Goal: Transaction & Acquisition: Purchase product/service

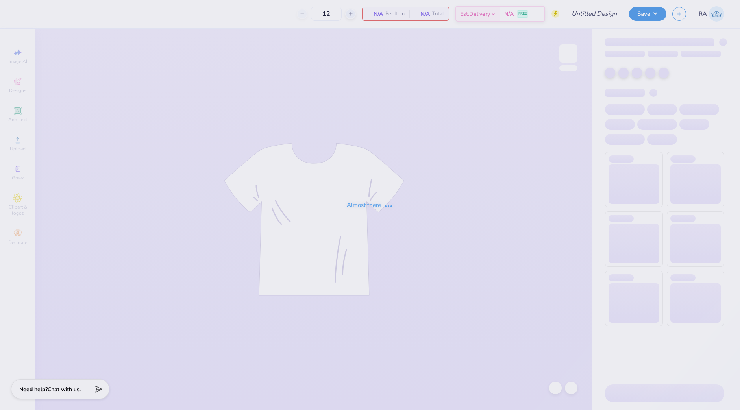
type input "lemon slices"
type input "145"
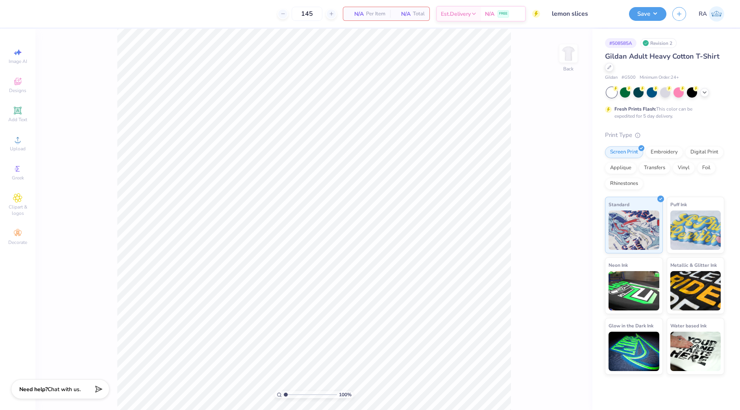
click at [583, 15] on input "lemon slices" at bounding box center [584, 14] width 77 height 16
drag, startPoint x: 591, startPoint y: 13, endPoint x: 545, endPoint y: 13, distance: 46.0
click at [545, 13] on div "Art colors 145 Per Item Total Est. Delivery N/A FREE Design Title lemon slices …" at bounding box center [370, 14] width 740 height 28
click at [586, 17] on input "lemon slices" at bounding box center [584, 14] width 77 height 16
click at [593, 17] on input "lemon slices" at bounding box center [584, 14] width 77 height 16
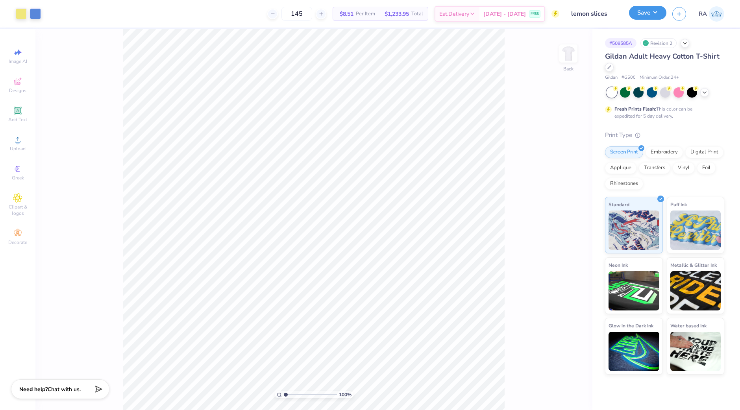
click at [637, 15] on button "Save" at bounding box center [647, 13] width 37 height 14
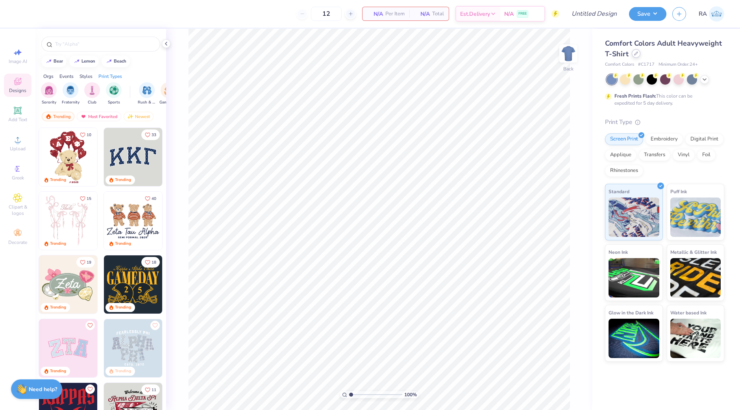
click at [637, 53] on icon at bounding box center [636, 54] width 4 height 4
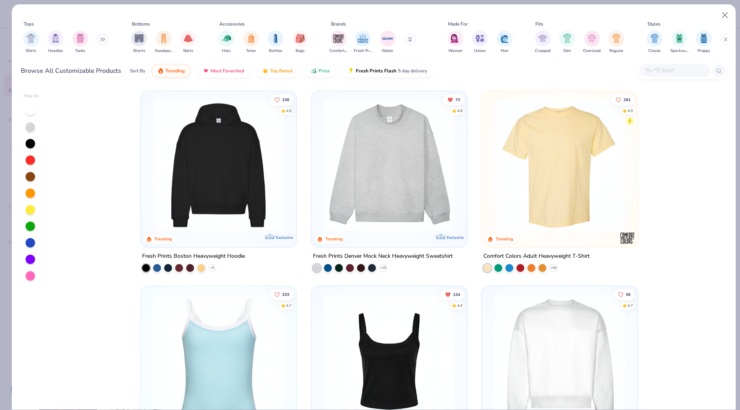
click at [657, 72] on input "text" at bounding box center [674, 70] width 61 height 9
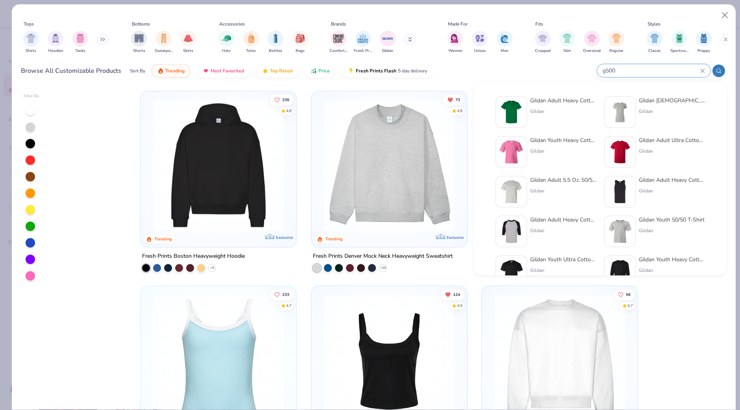
type input "g500"
click at [560, 115] on div "Gildan Adult Heavy Cotton T-Shirt Gildan" at bounding box center [563, 111] width 66 height 31
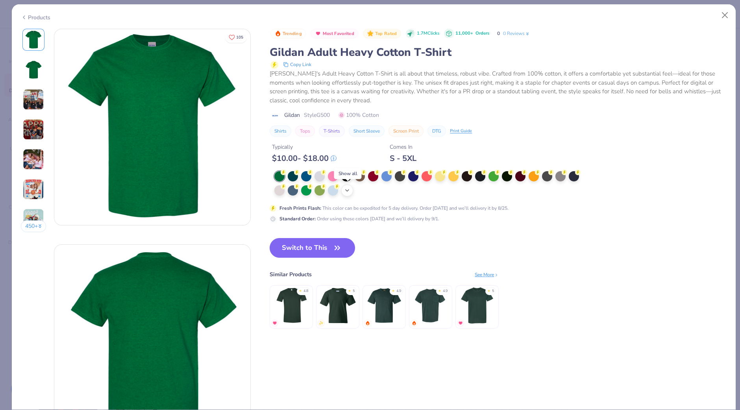
click at [350, 191] on icon at bounding box center [347, 190] width 6 height 6
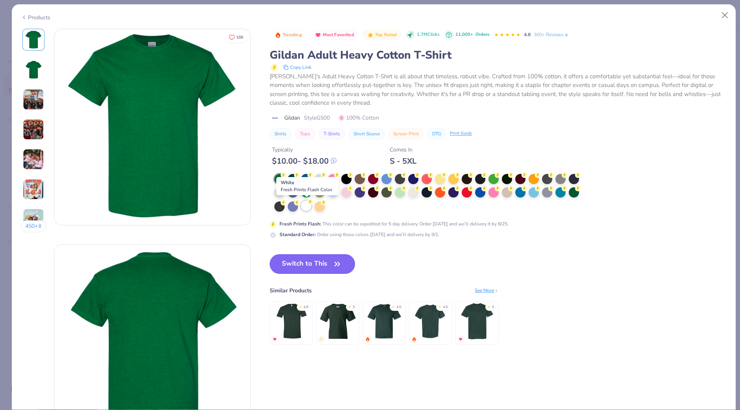
click at [306, 205] on div at bounding box center [306, 206] width 10 height 10
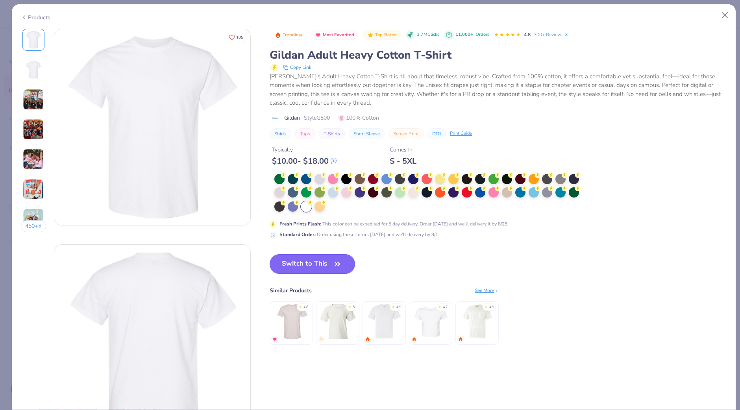
click at [314, 262] on button "Switch to This" at bounding box center [312, 264] width 85 height 20
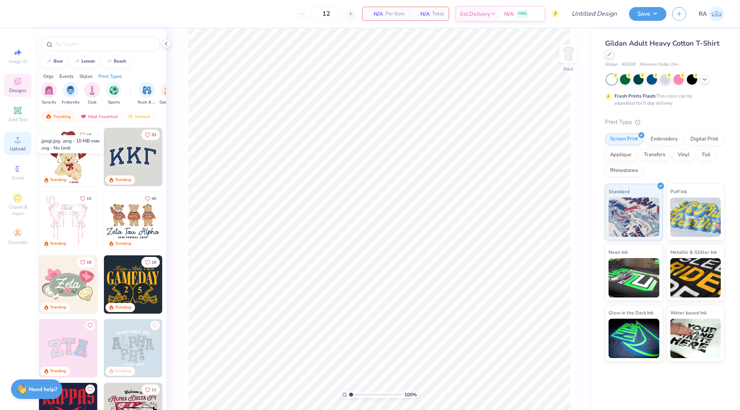
click at [7, 145] on div "Upload" at bounding box center [18, 143] width 28 height 23
click at [17, 143] on circle at bounding box center [17, 142] width 4 height 4
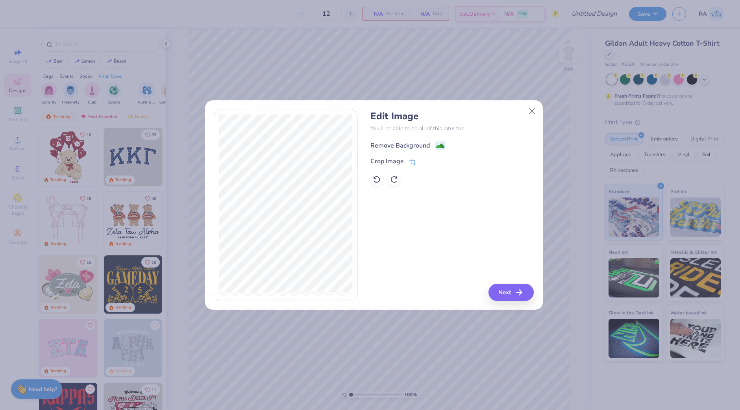
click at [408, 144] on div "Remove Background" at bounding box center [399, 145] width 59 height 9
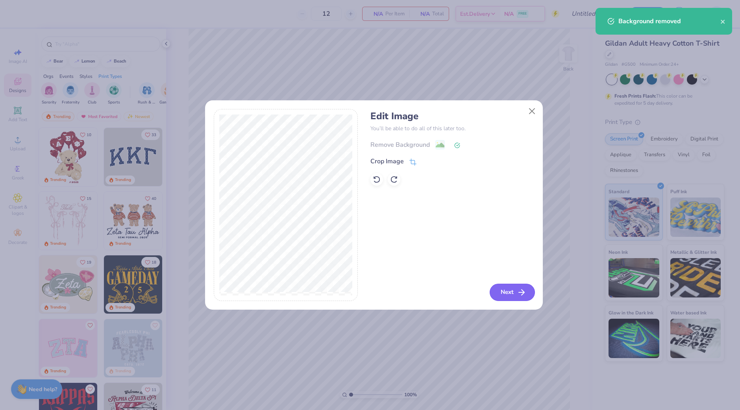
click at [499, 292] on button "Next" at bounding box center [512, 292] width 45 height 17
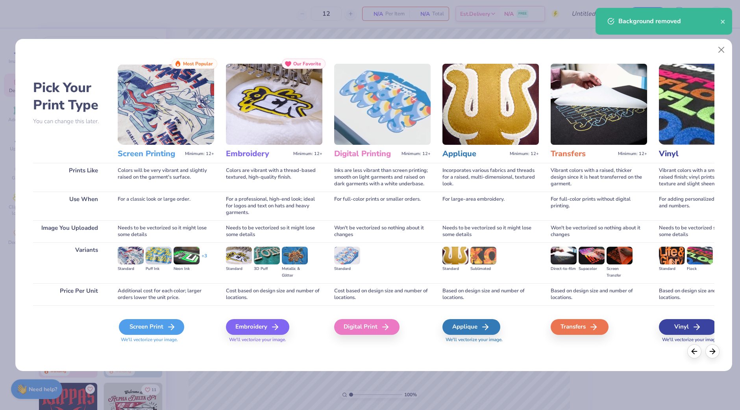
click at [154, 324] on div "Screen Print" at bounding box center [151, 327] width 65 height 16
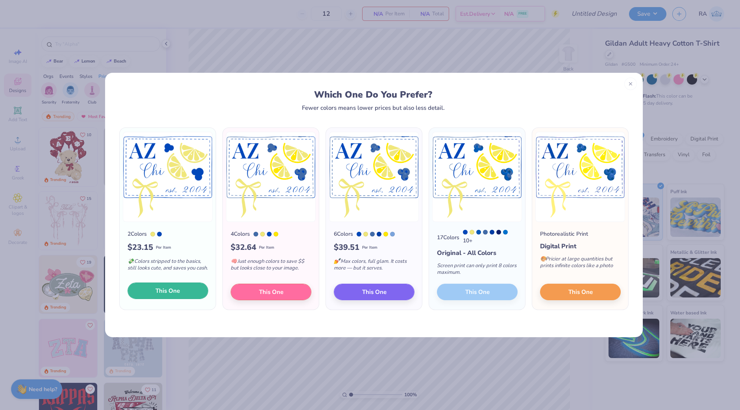
click at [189, 291] on button "This One" at bounding box center [168, 291] width 81 height 17
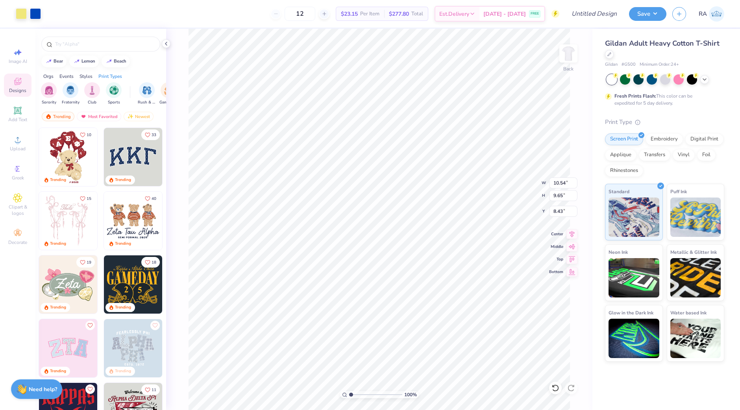
drag, startPoint x: 398, startPoint y: 230, endPoint x: 399, endPoint y: 153, distance: 76.7
click at [399, 153] on div at bounding box center [370, 205] width 740 height 410
type input "3.00"
click at [599, 17] on input "Design Title" at bounding box center [584, 14] width 77 height 16
type input "fruit"
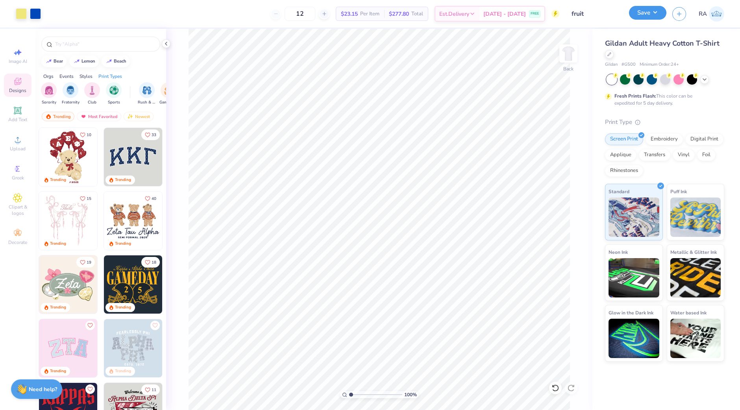
click at [645, 18] on button "Save" at bounding box center [647, 13] width 37 height 14
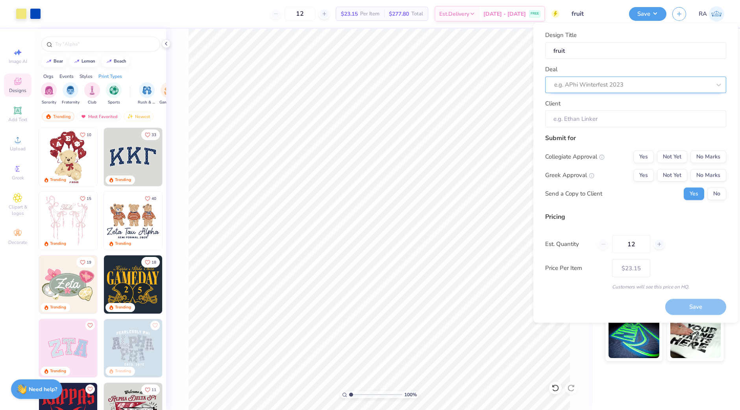
click at [641, 84] on div at bounding box center [632, 84] width 157 height 11
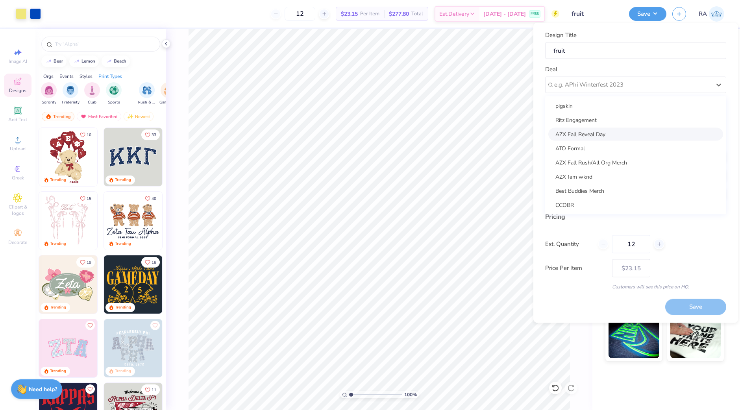
click at [634, 131] on div "AZX Fall Reveal Day" at bounding box center [635, 134] width 175 height 13
type input "[PERSON_NAME]"
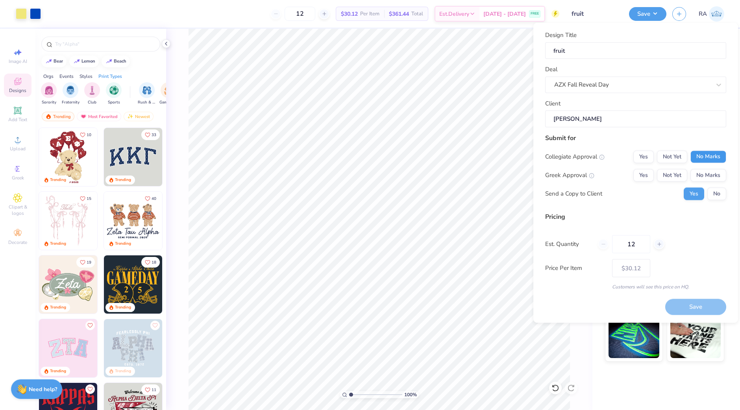
click at [704, 152] on button "No Marks" at bounding box center [708, 156] width 36 height 13
click at [705, 174] on button "No Marks" at bounding box center [708, 175] width 36 height 13
type input "$23.15"
drag, startPoint x: 635, startPoint y: 246, endPoint x: 590, endPoint y: 249, distance: 45.4
click at [590, 249] on div "Est. Quantity 12" at bounding box center [635, 244] width 181 height 18
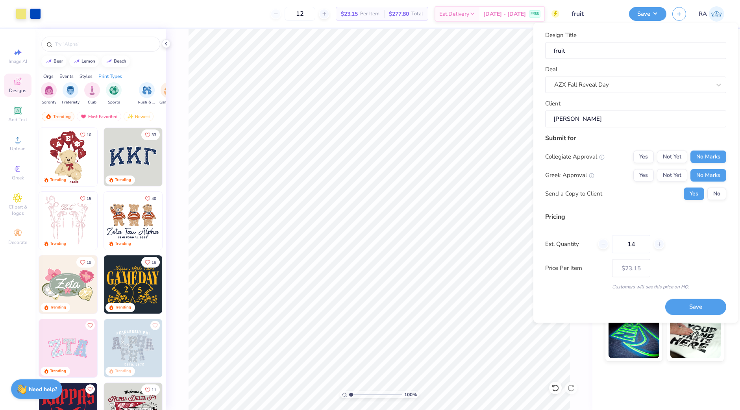
type input "145"
type input "$8.51"
type input "145"
click at [686, 307] on button "Save" at bounding box center [695, 307] width 61 height 16
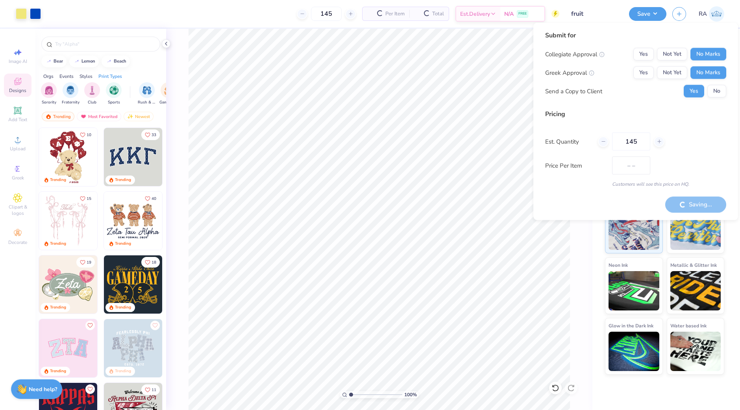
type input "$8.51"
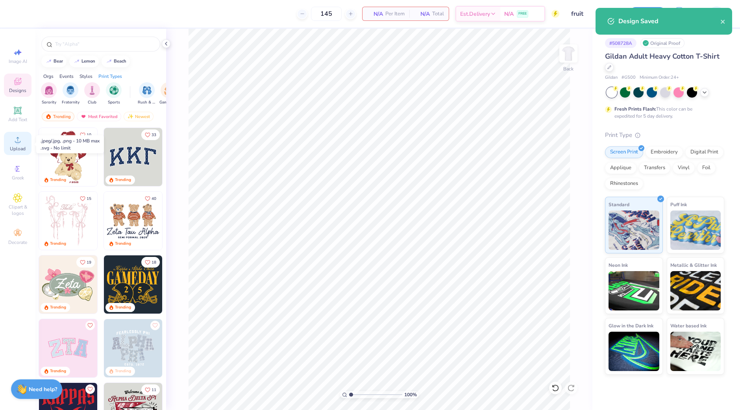
click at [12, 140] on div "Upload" at bounding box center [18, 143] width 28 height 23
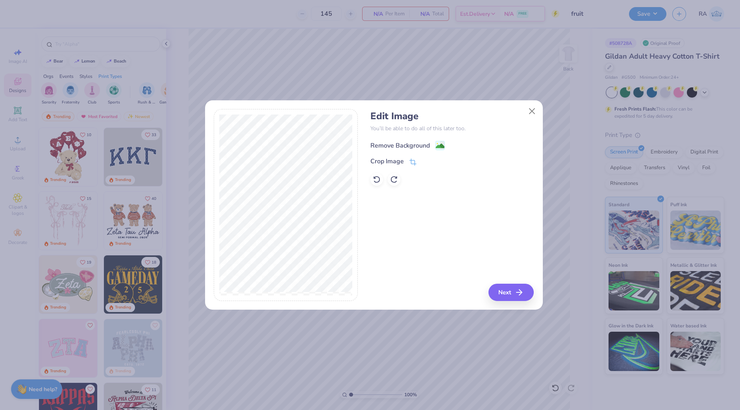
click at [431, 143] on div "Remove Background" at bounding box center [407, 145] width 74 height 10
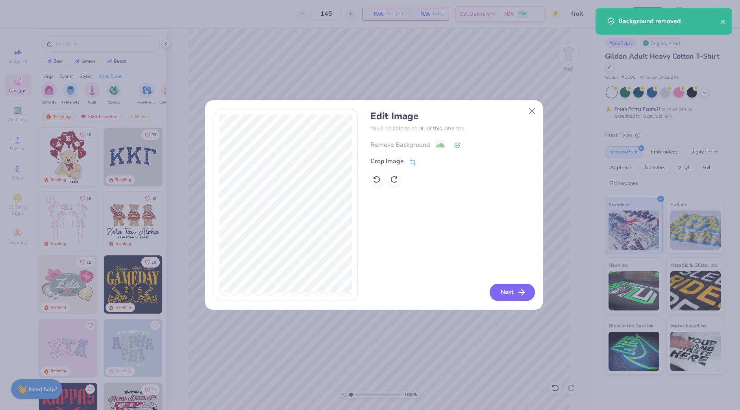
click at [502, 291] on button "Next" at bounding box center [512, 292] width 45 height 17
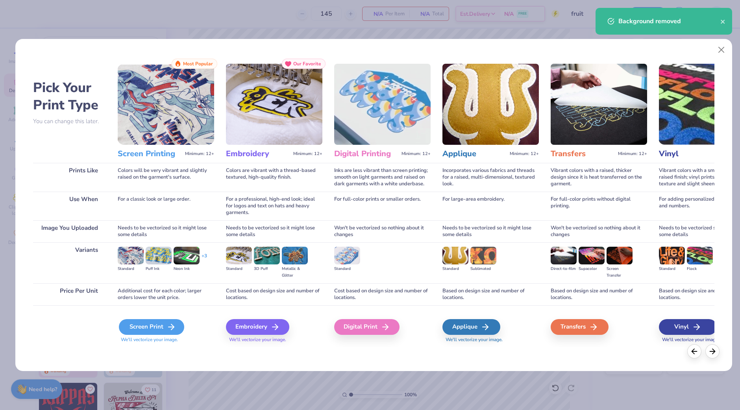
click at [149, 327] on div "Screen Print" at bounding box center [151, 327] width 65 height 16
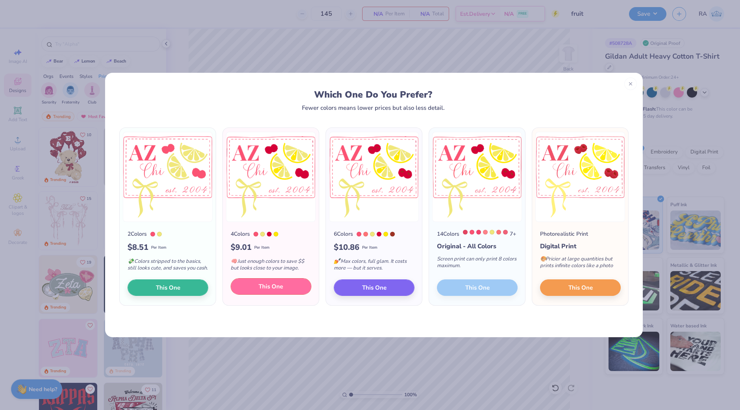
click at [281, 291] on span "This One" at bounding box center [271, 286] width 24 height 9
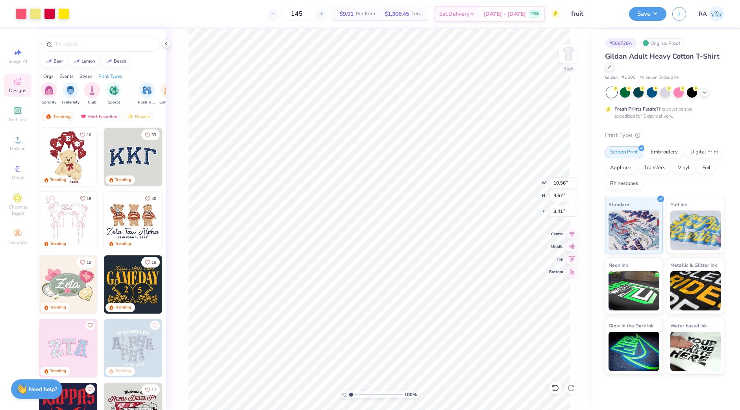
drag, startPoint x: 380, startPoint y: 242, endPoint x: 388, endPoint y: 179, distance: 64.3
click at [388, 179] on div at bounding box center [370, 205] width 740 height 410
type input "3.00"
click at [639, 14] on button "Save" at bounding box center [647, 13] width 37 height 14
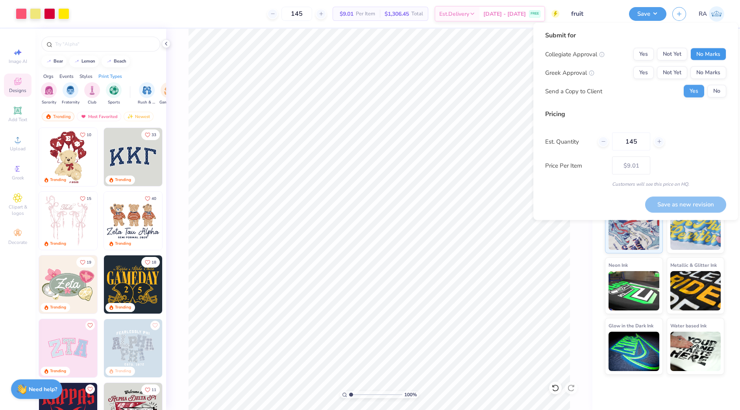
click at [700, 57] on button "No Marks" at bounding box center [708, 54] width 36 height 13
click at [698, 74] on button "No Marks" at bounding box center [708, 73] width 36 height 13
click at [678, 205] on button "Save as new revision" at bounding box center [685, 204] width 81 height 16
type input "$9.01"
